Goal: Check status: Check status

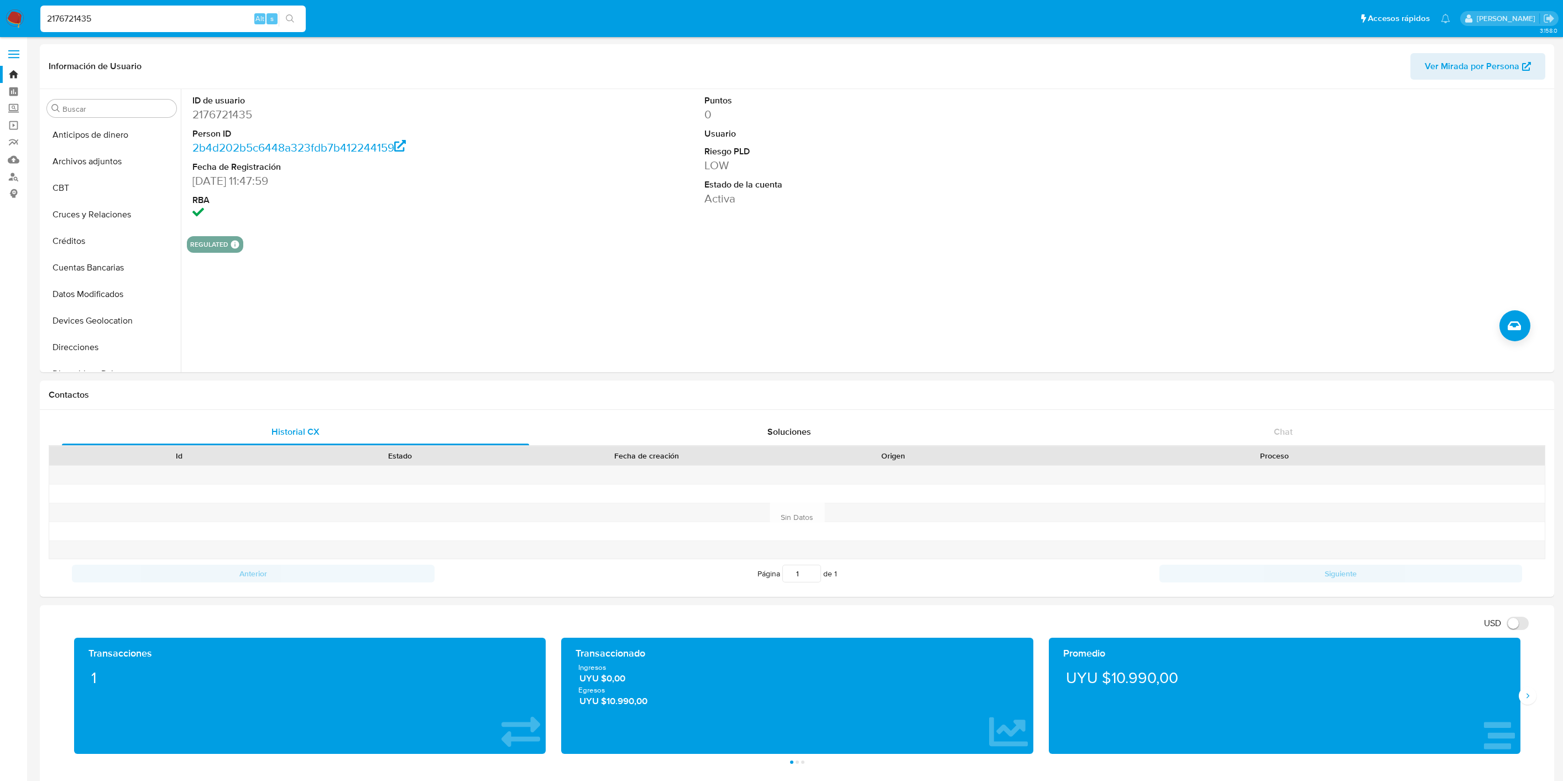
select select "10"
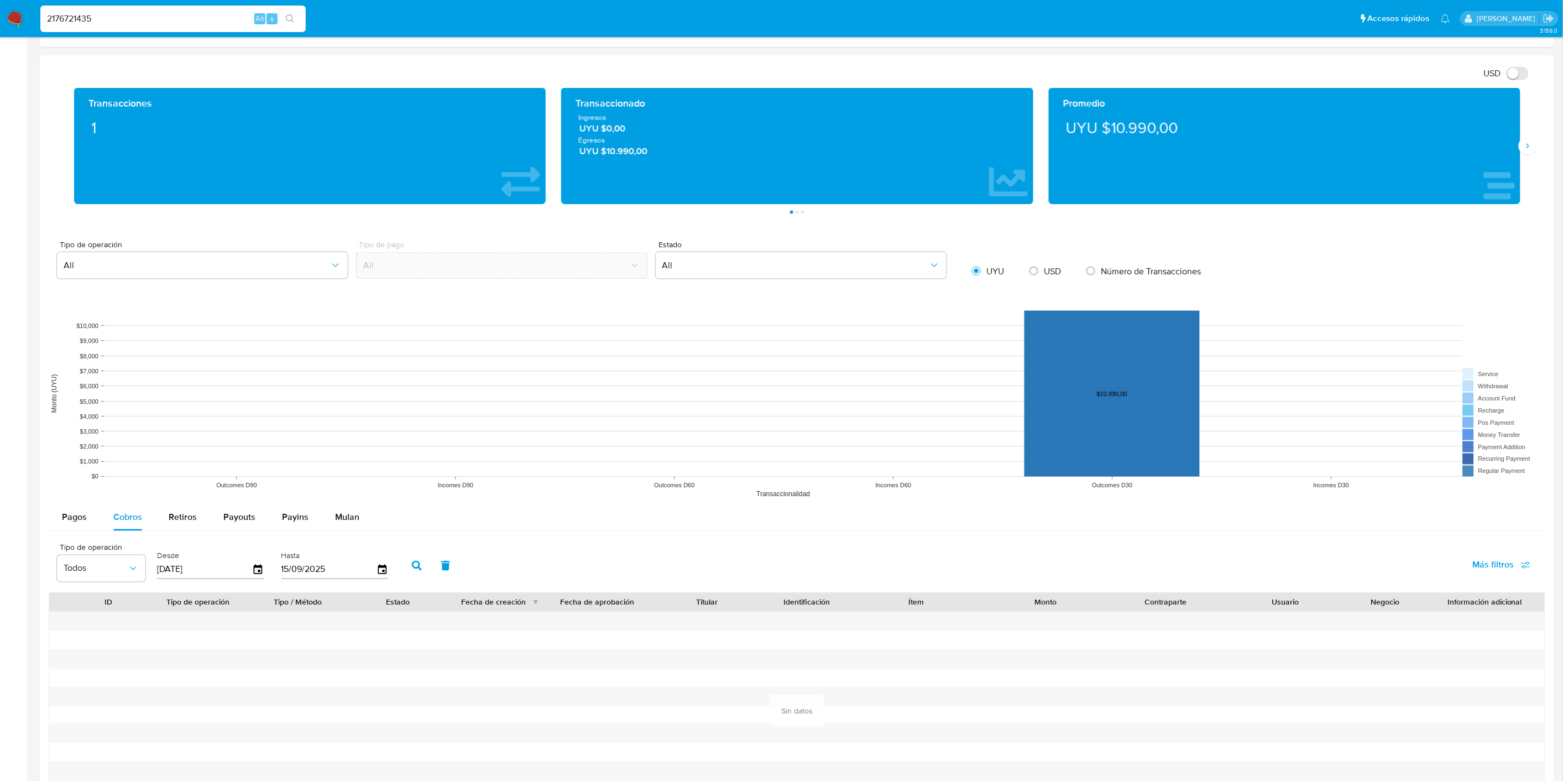
scroll to position [491, 0]
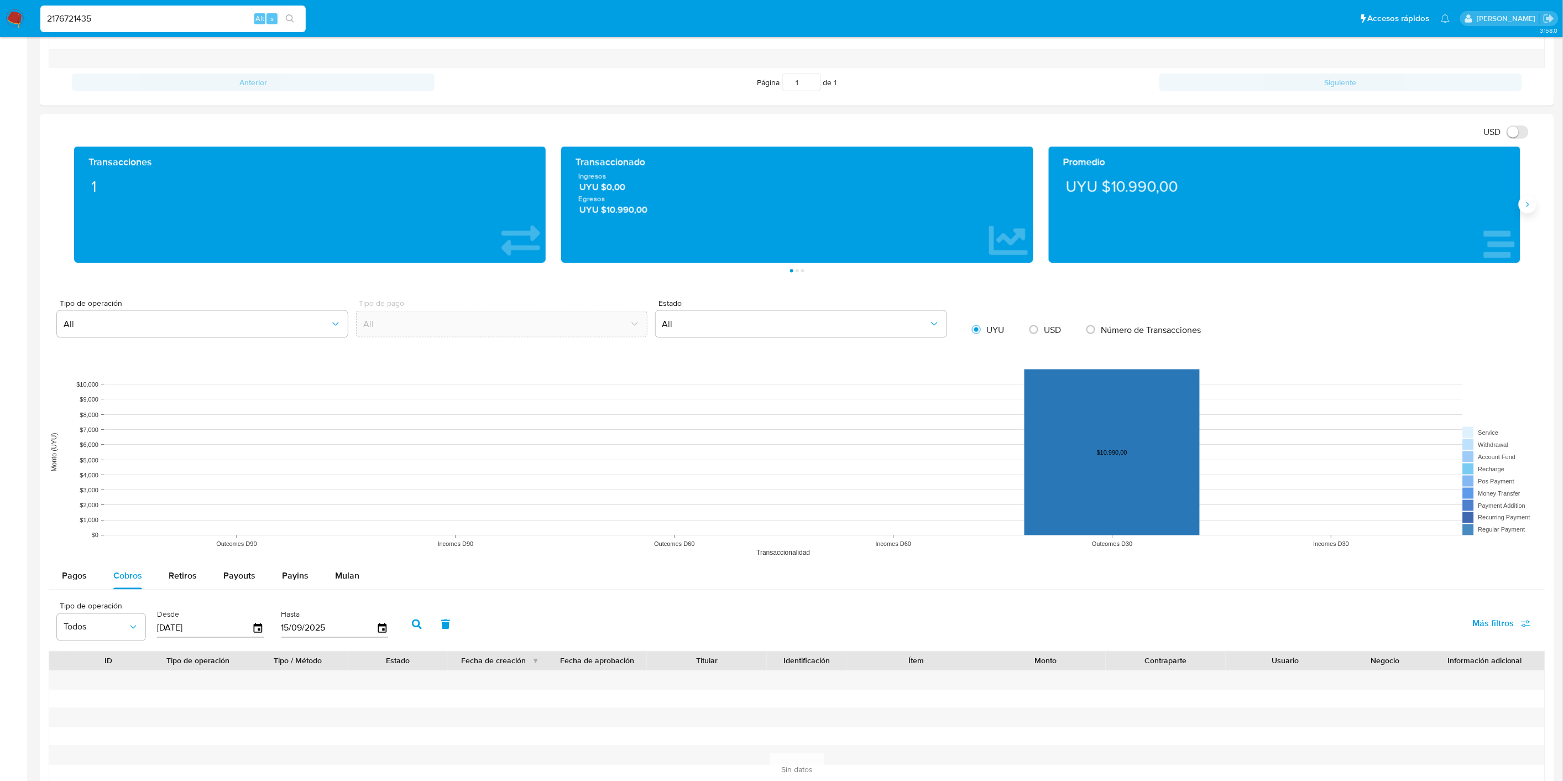
click at [1528, 201] on icon "Siguiente" at bounding box center [1527, 204] width 9 height 9
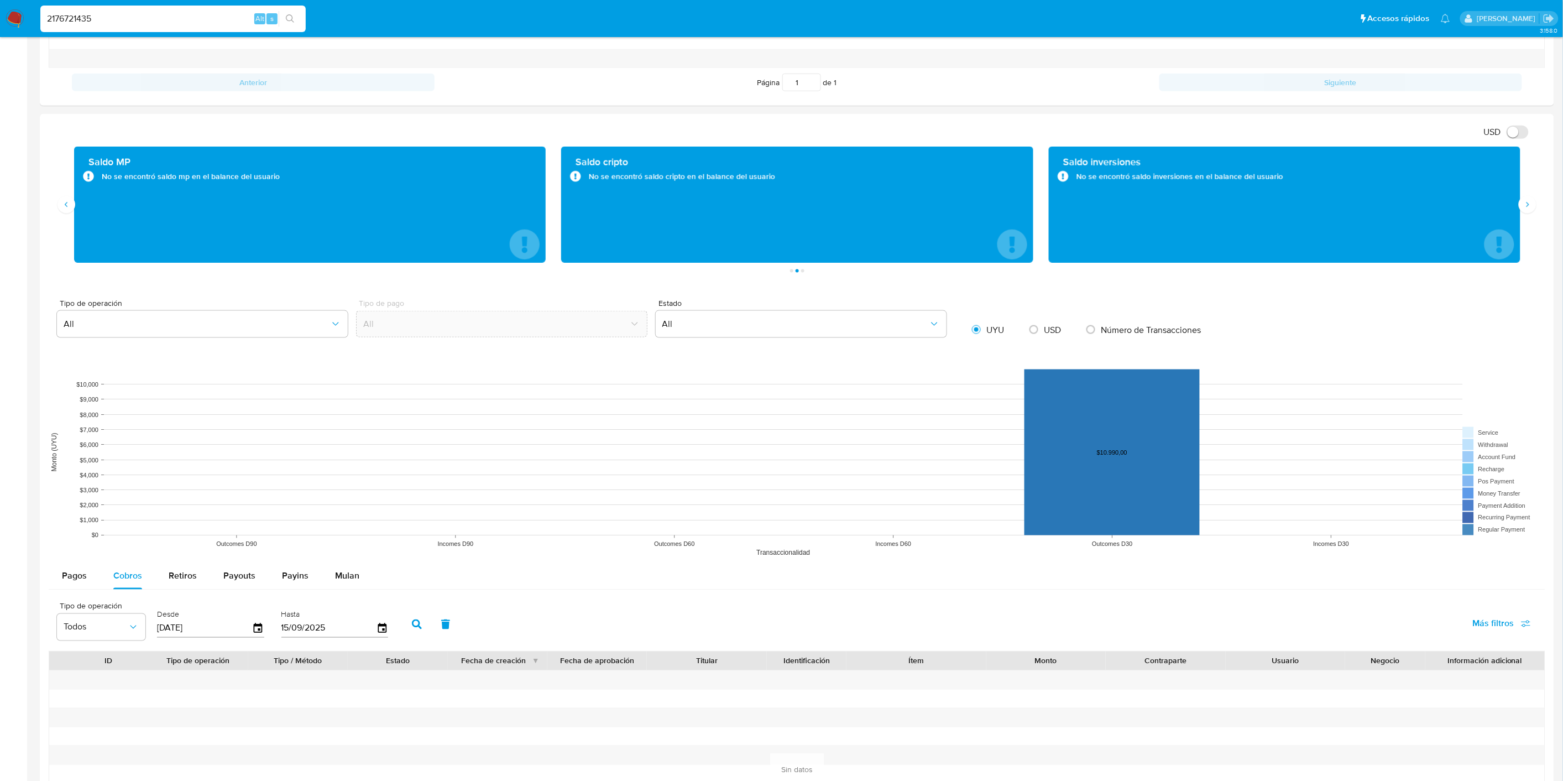
click at [102, 12] on input "2176721435" at bounding box center [172, 19] width 265 height 14
paste input "1594745014"
type input "1594745014"
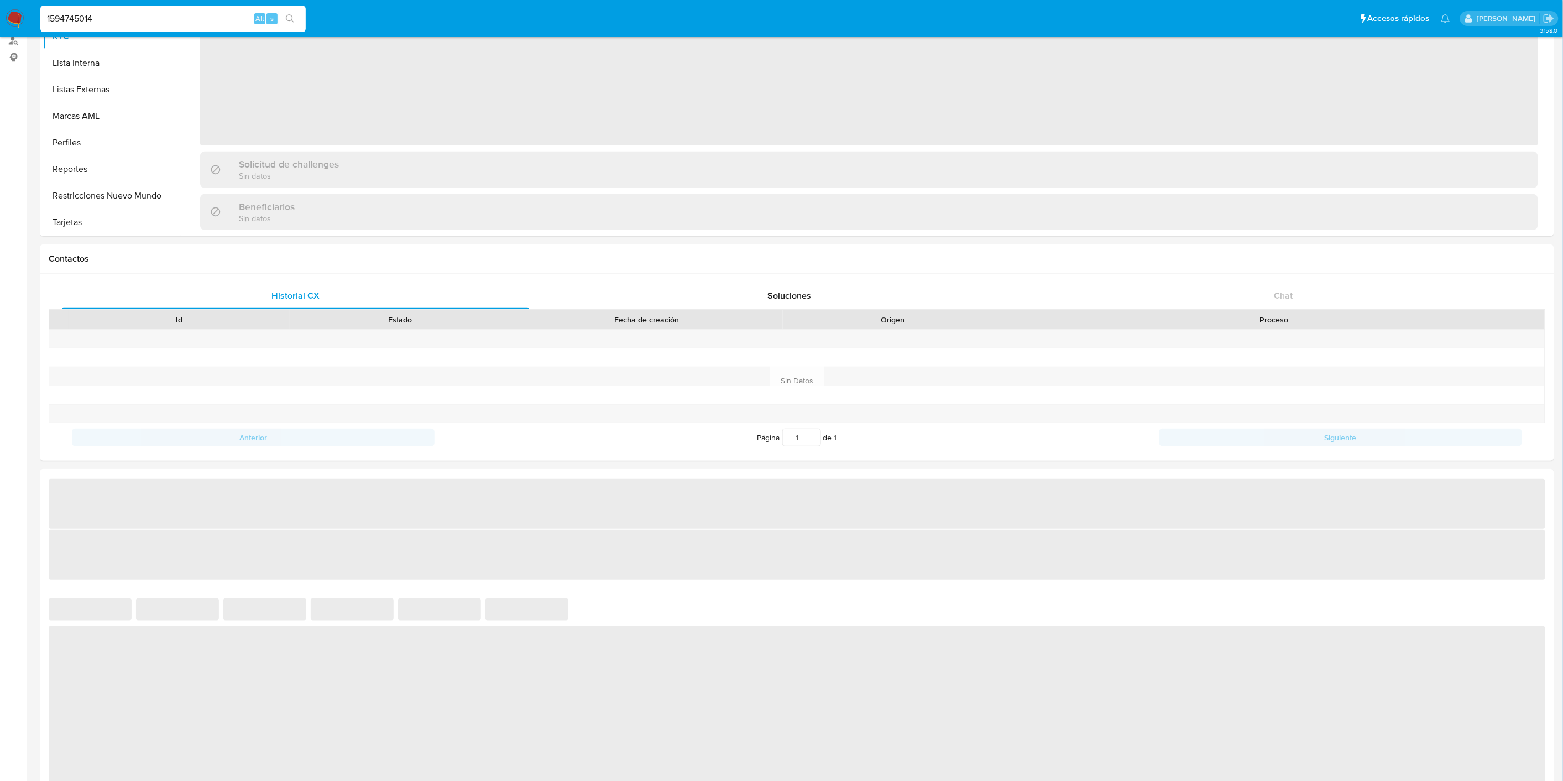
scroll to position [307, 0]
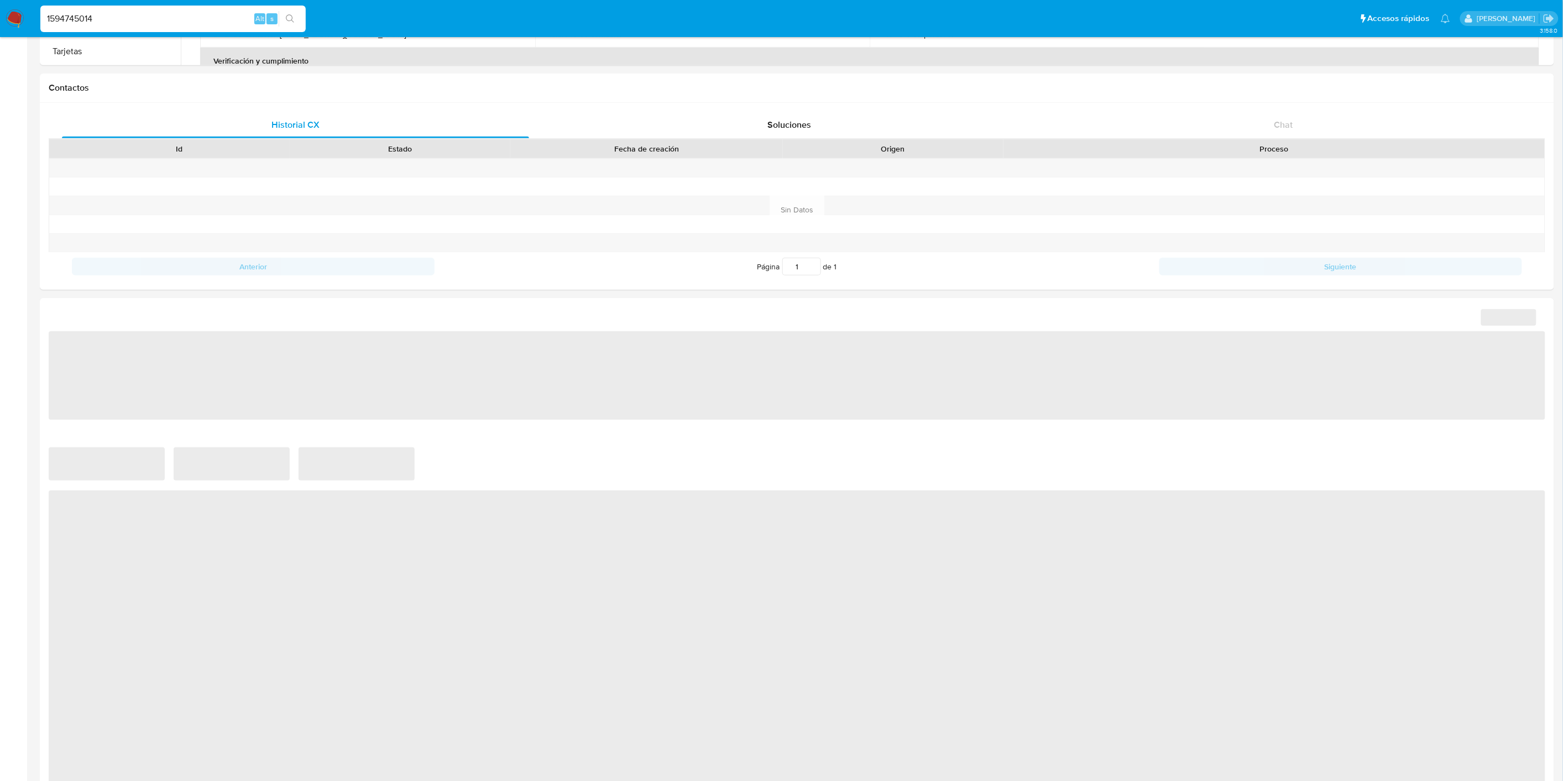
select select "10"
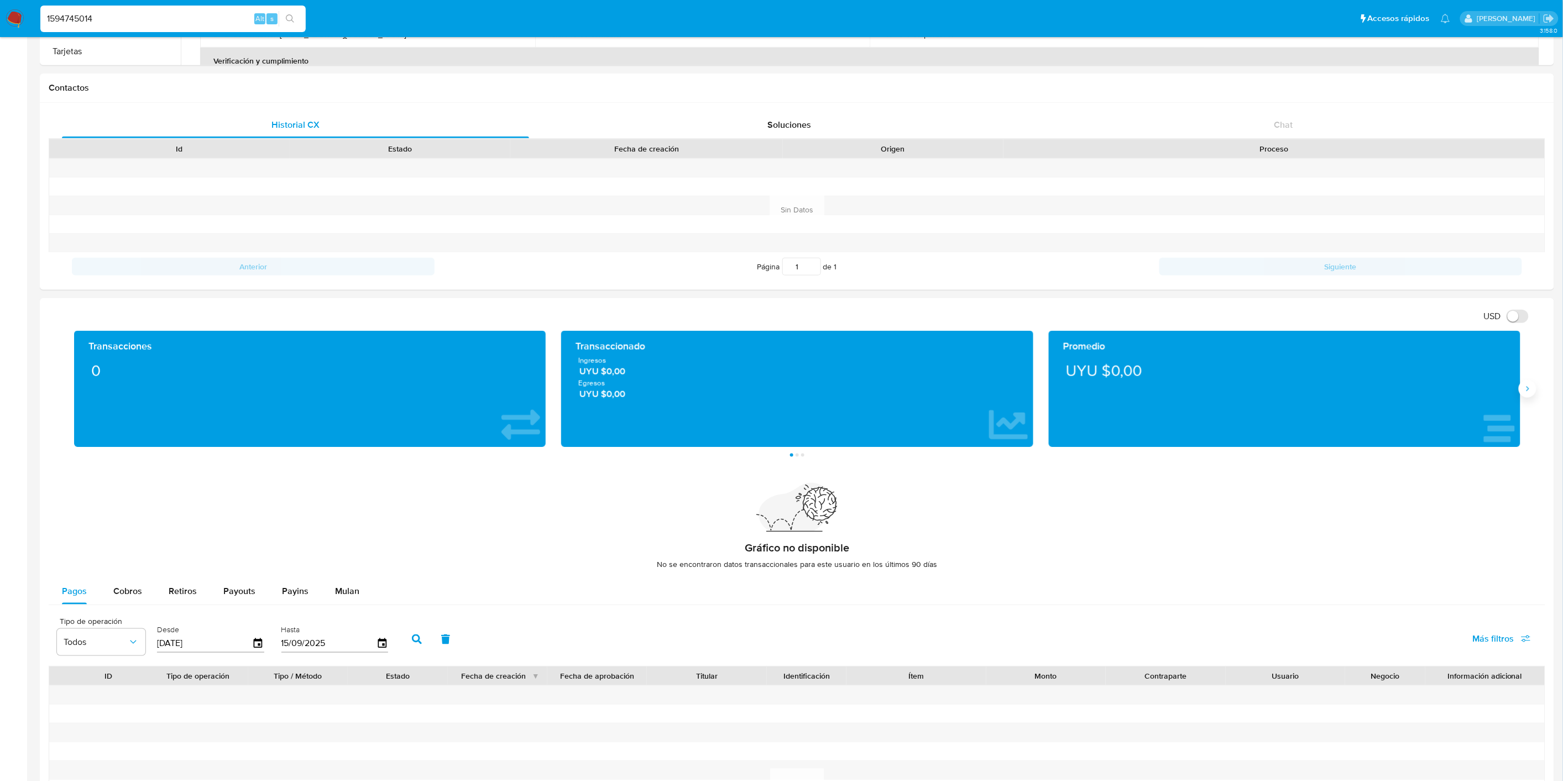
click at [1531, 396] on button "Siguiente" at bounding box center [1528, 389] width 18 height 18
